Goal: Task Accomplishment & Management: Complete application form

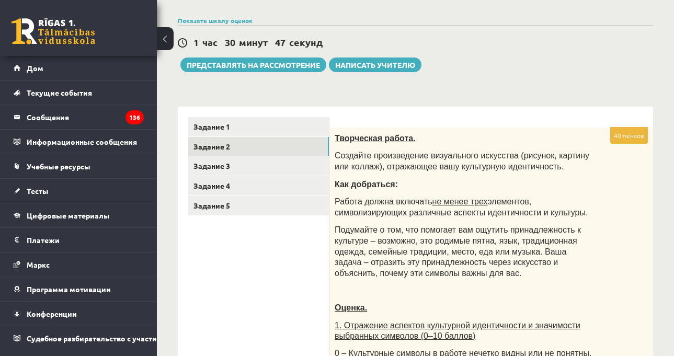
click at [418, 43] on div "1 час 30 минут 47 секунд" at bounding box center [415, 43] width 475 height 14
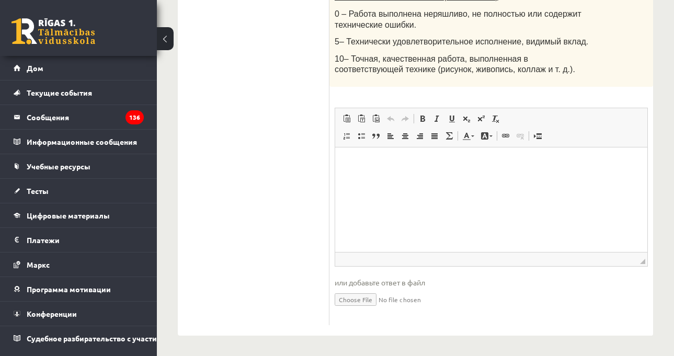
scroll to position [793, 0]
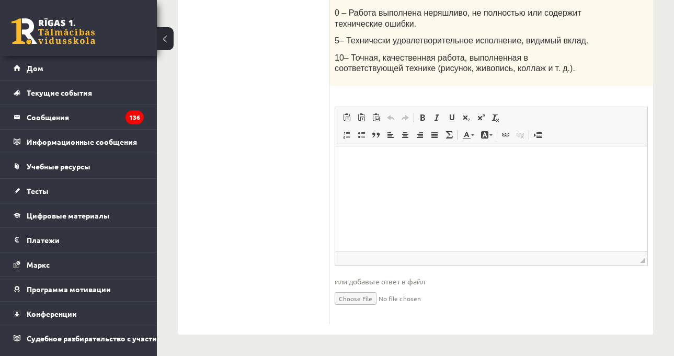
click at [440, 178] on html at bounding box center [491, 162] width 312 height 32
click at [372, 302] on input "file" at bounding box center [490, 297] width 313 height 21
type input "**********"
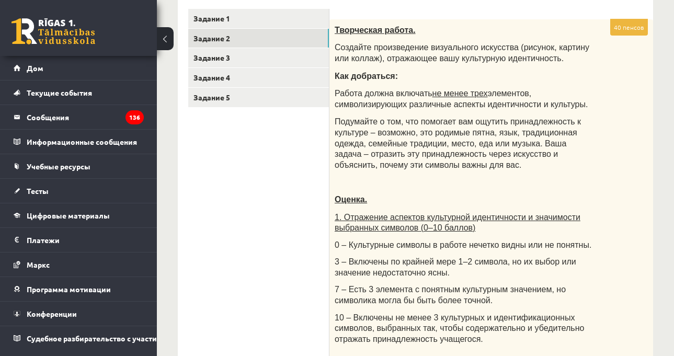
scroll to position [114, 0]
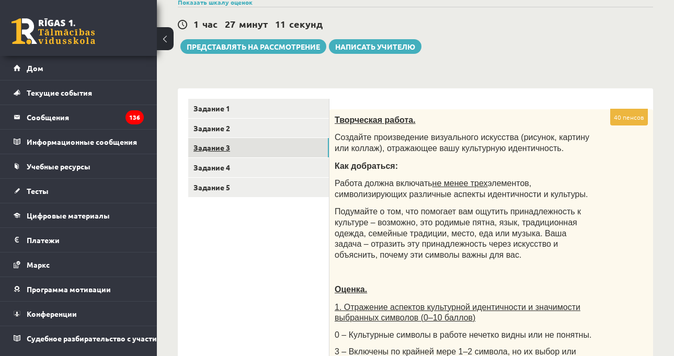
click at [299, 147] on link "Задание 3" at bounding box center [258, 147] width 141 height 19
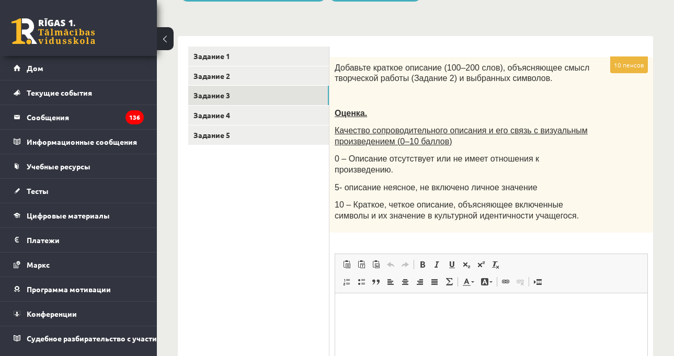
scroll to position [0, 0]
click at [563, 169] on div "Добавьте краткое описание (100–200 слов), объясняющее смысл творческой работы (…" at bounding box center [491, 145] width 324 height 176
click at [562, 187] on div "Добавьте краткое описание (100–200 слов), объясняющее смысл творческой работы (…" at bounding box center [491, 145] width 324 height 176
click at [573, 186] on div "Добавьте краткое описание (100–200 слов), объясняющее смысл творческой работы (…" at bounding box center [491, 145] width 324 height 176
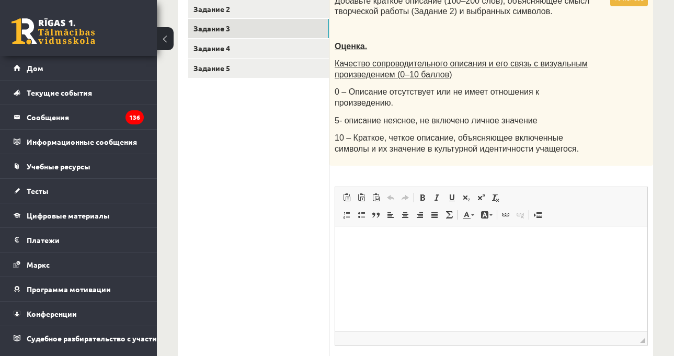
scroll to position [271, 0]
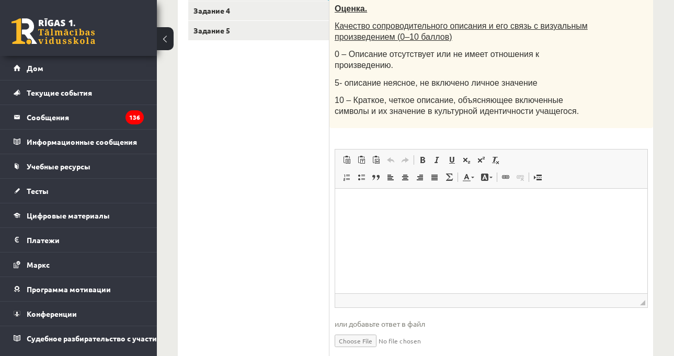
click at [472, 221] on html at bounding box center [491, 205] width 312 height 32
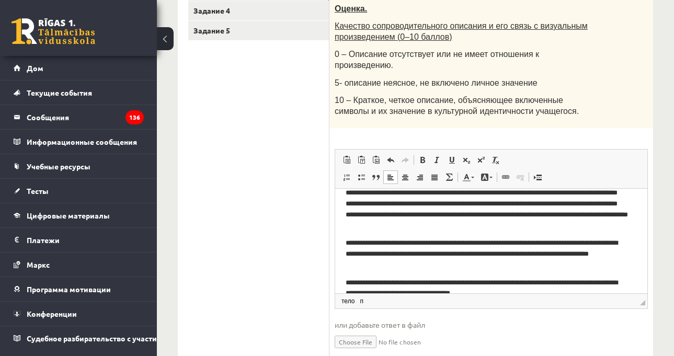
scroll to position [0, 0]
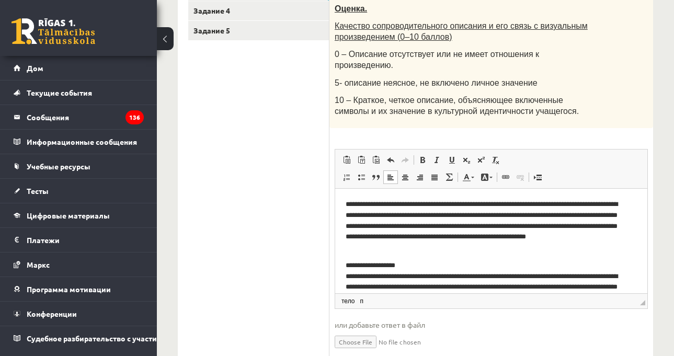
click at [464, 131] on div "10 пенсов Добавьте краткое описание (100–200 слов), объясняющее смысл творческо…" at bounding box center [491, 160] width 324 height 416
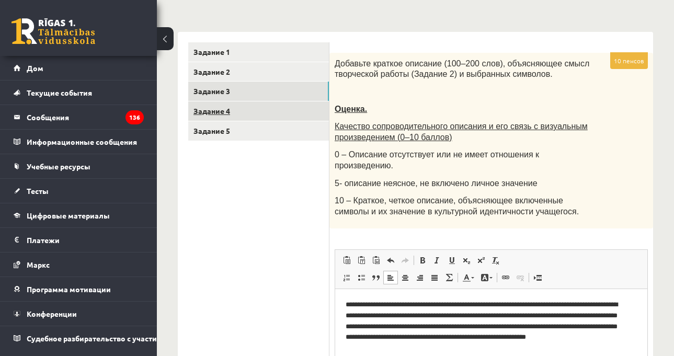
scroll to position [166, 0]
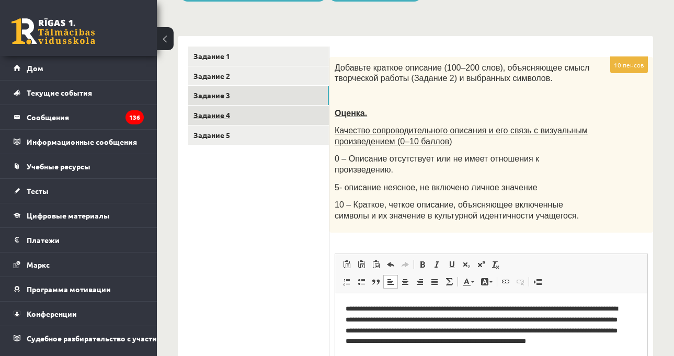
click at [280, 124] on link "Задание 4" at bounding box center [258, 115] width 141 height 19
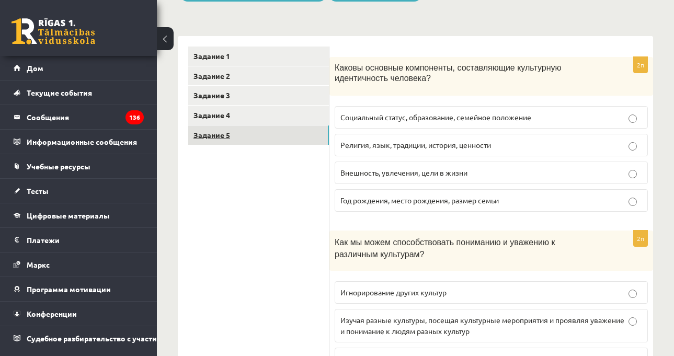
click at [273, 142] on link "Задание 5" at bounding box center [258, 134] width 141 height 19
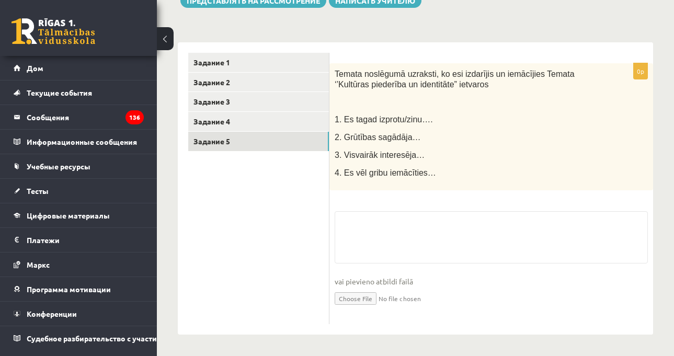
scroll to position [161, 0]
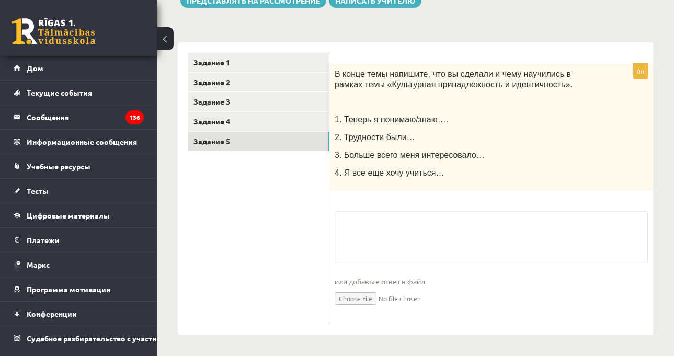
click at [521, 120] on p "1. Теперь я понимаю/знаю…." at bounding box center [464, 119] width 261 height 11
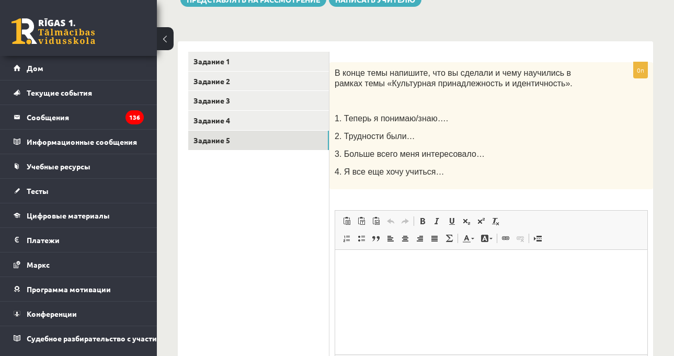
scroll to position [0, 0]
click at [520, 129] on div "В конце темы напишите, что вы сделали и чему научились в рамках темы «Культурна…" at bounding box center [491, 125] width 324 height 127
click at [520, 117] on p "1. Теперь я понимаю/знаю…." at bounding box center [464, 118] width 261 height 11
drag, startPoint x: 390, startPoint y: 267, endPoint x: 397, endPoint y: 272, distance: 8.2
click at [391, 267] on p "Визуальный текстовый редактор, wiswyg-editor-user-answer-47433969963940" at bounding box center [490, 265] width 291 height 11
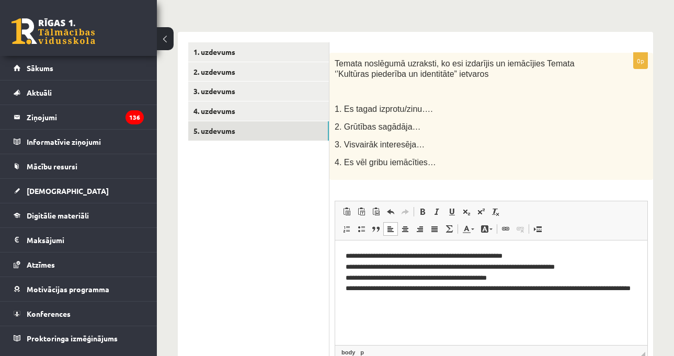
scroll to position [152, 0]
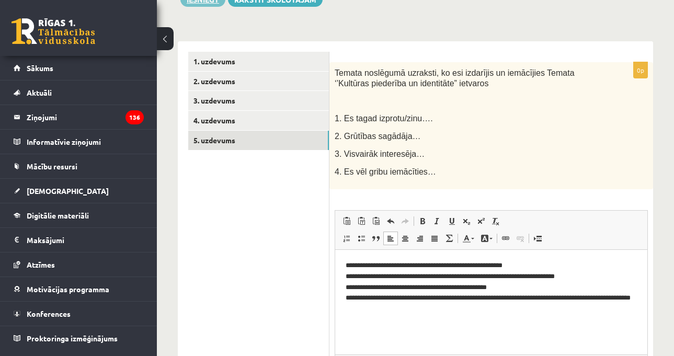
drag, startPoint x: 435, startPoint y: 117, endPoint x: 387, endPoint y: 126, distance: 48.6
click at [435, 117] on p "1. Es tagad izprotu/zinu…." at bounding box center [464, 118] width 261 height 11
click at [268, 55] on link "1. uzdevums" at bounding box center [258, 61] width 141 height 19
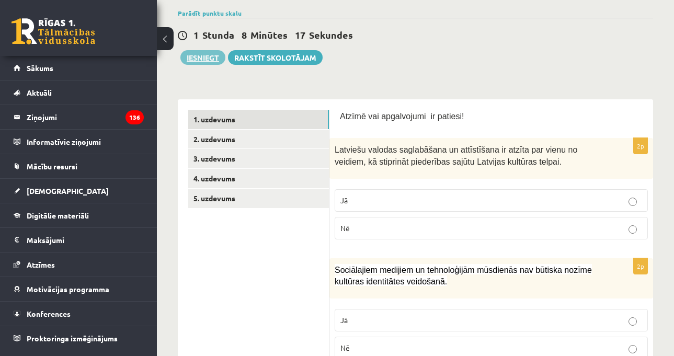
scroll to position [47, 0]
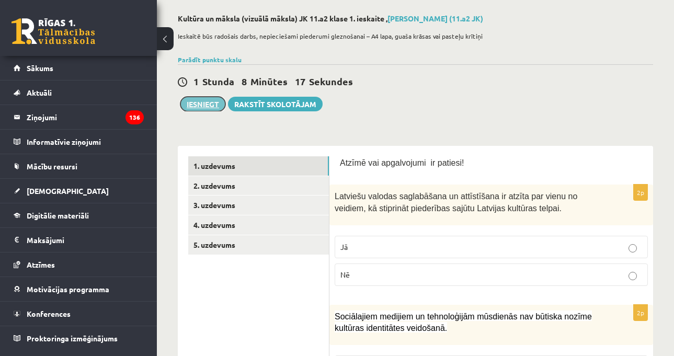
click at [205, 102] on button "Iesniegt" at bounding box center [202, 104] width 45 height 15
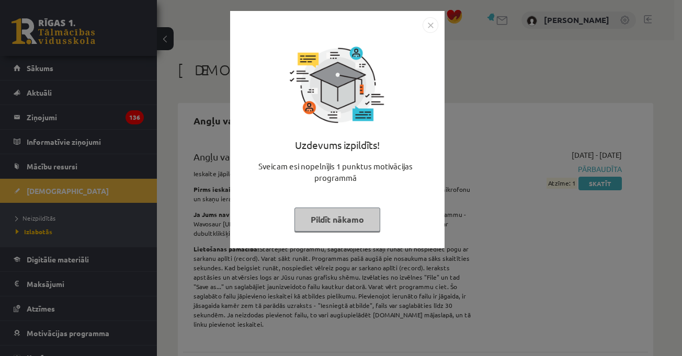
click at [427, 22] on img "Close" at bounding box center [430, 25] width 16 height 16
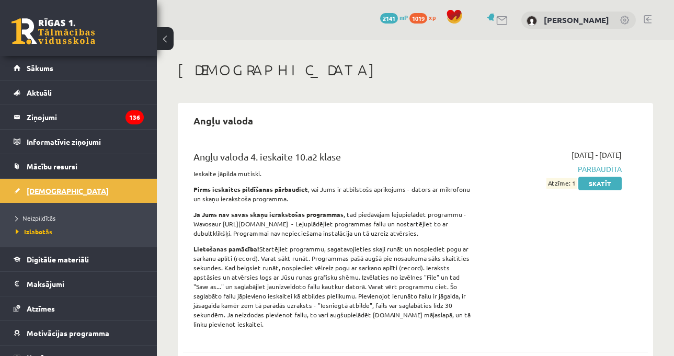
click at [98, 190] on link "[DEMOGRAPHIC_DATA]" at bounding box center [79, 191] width 130 height 24
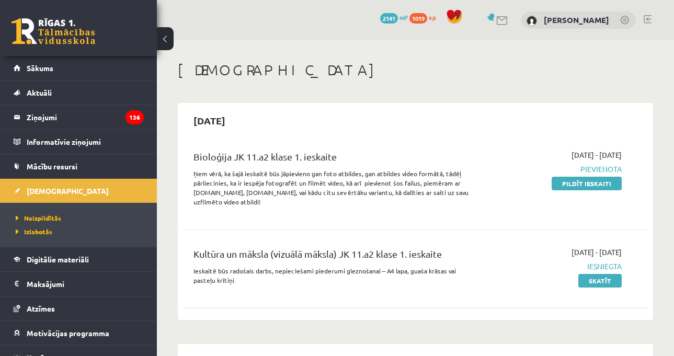
click at [517, 182] on div "[DATE] - [DATE] [GEOGRAPHIC_DATA] Pildīt ieskaiti" at bounding box center [555, 180] width 148 height 63
